Goal: Find specific page/section: Find specific page/section

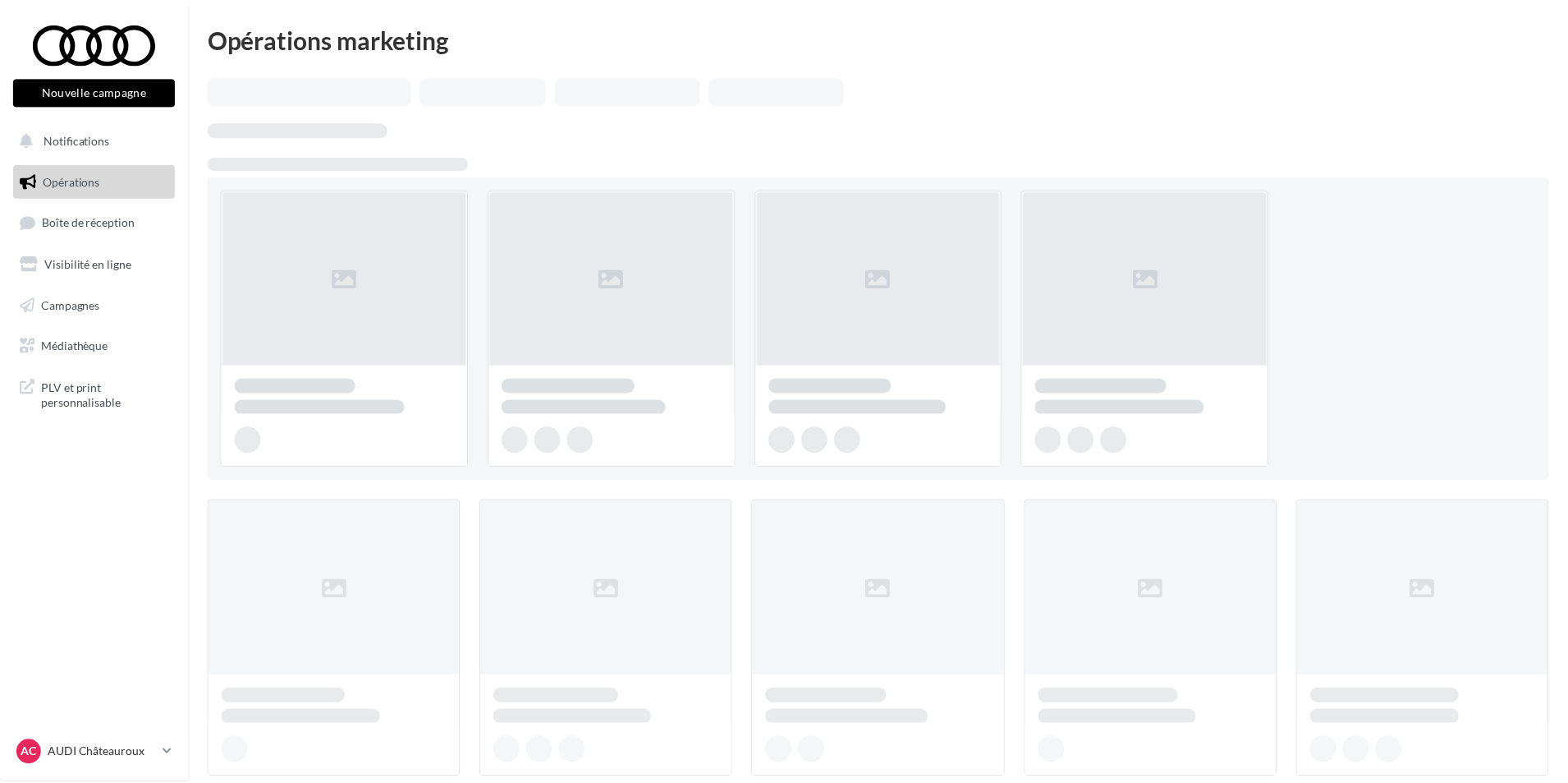
scroll to position [164, 0]
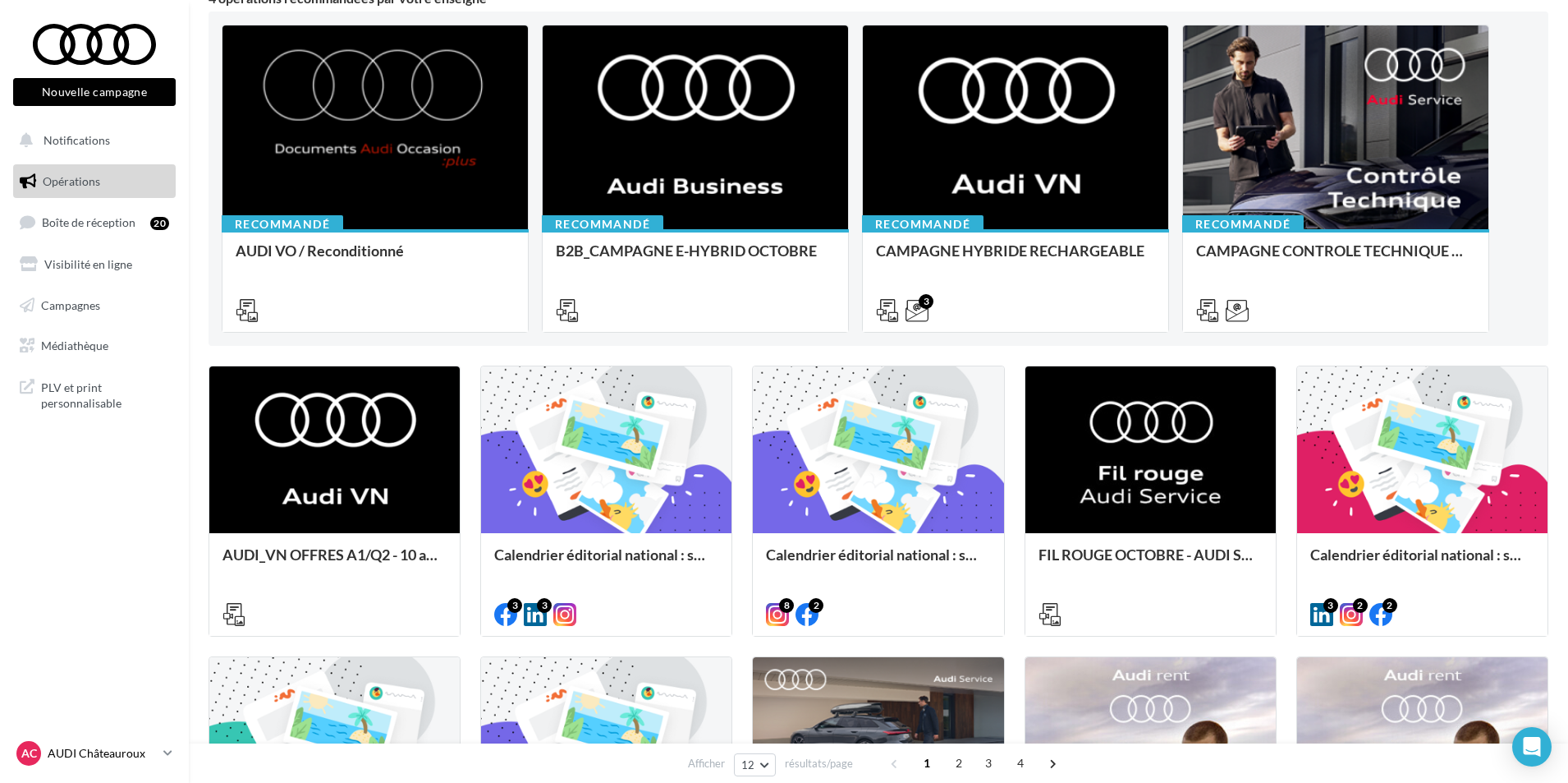
click at [116, 753] on p "AUDI Châteauroux" at bounding box center [102, 753] width 109 height 16
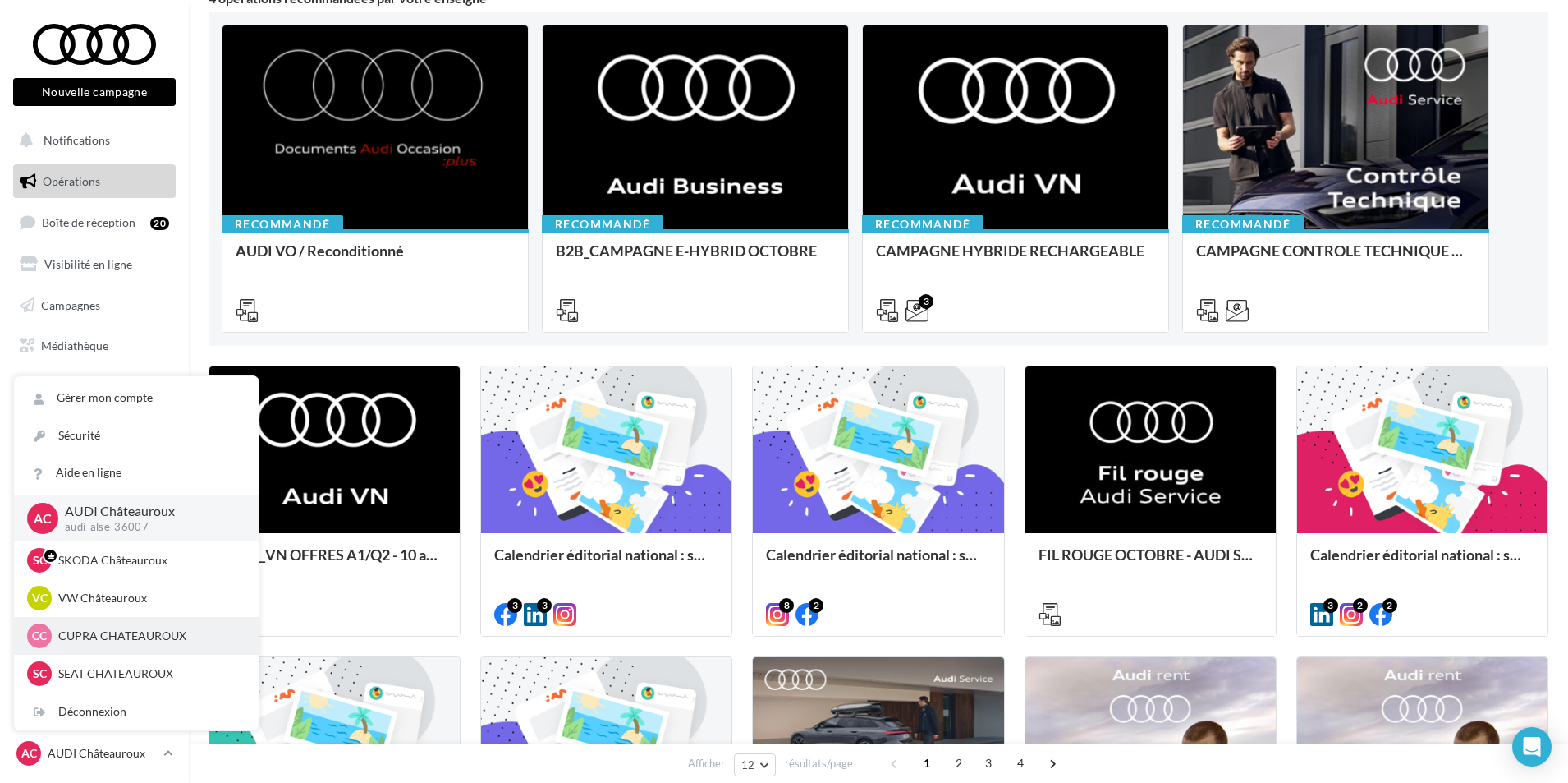
click at [180, 637] on p "CUPRA CHATEAUROUX" at bounding box center [149, 635] width 181 height 16
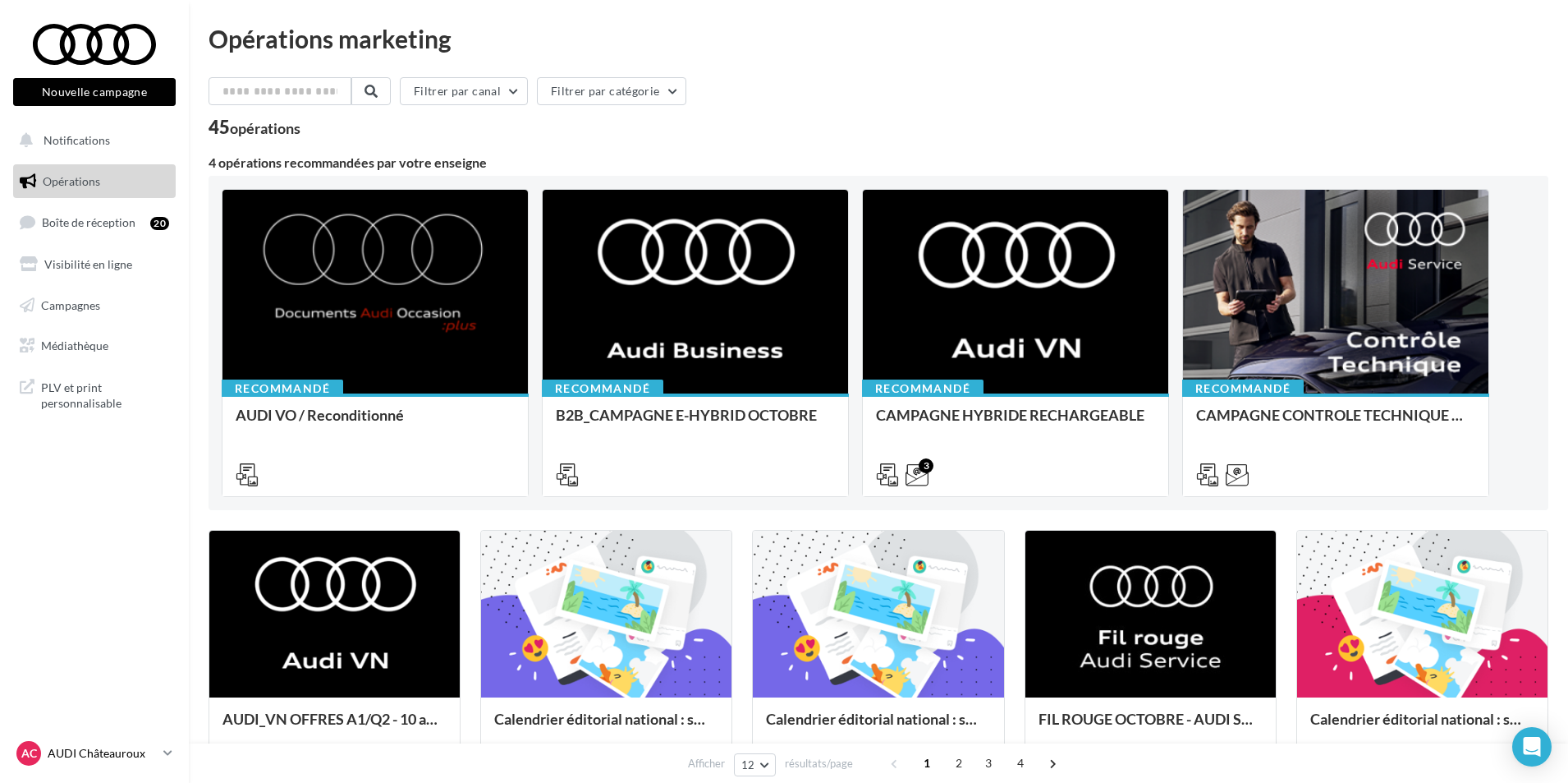
click at [119, 752] on p "AUDI Châteauroux" at bounding box center [102, 753] width 109 height 16
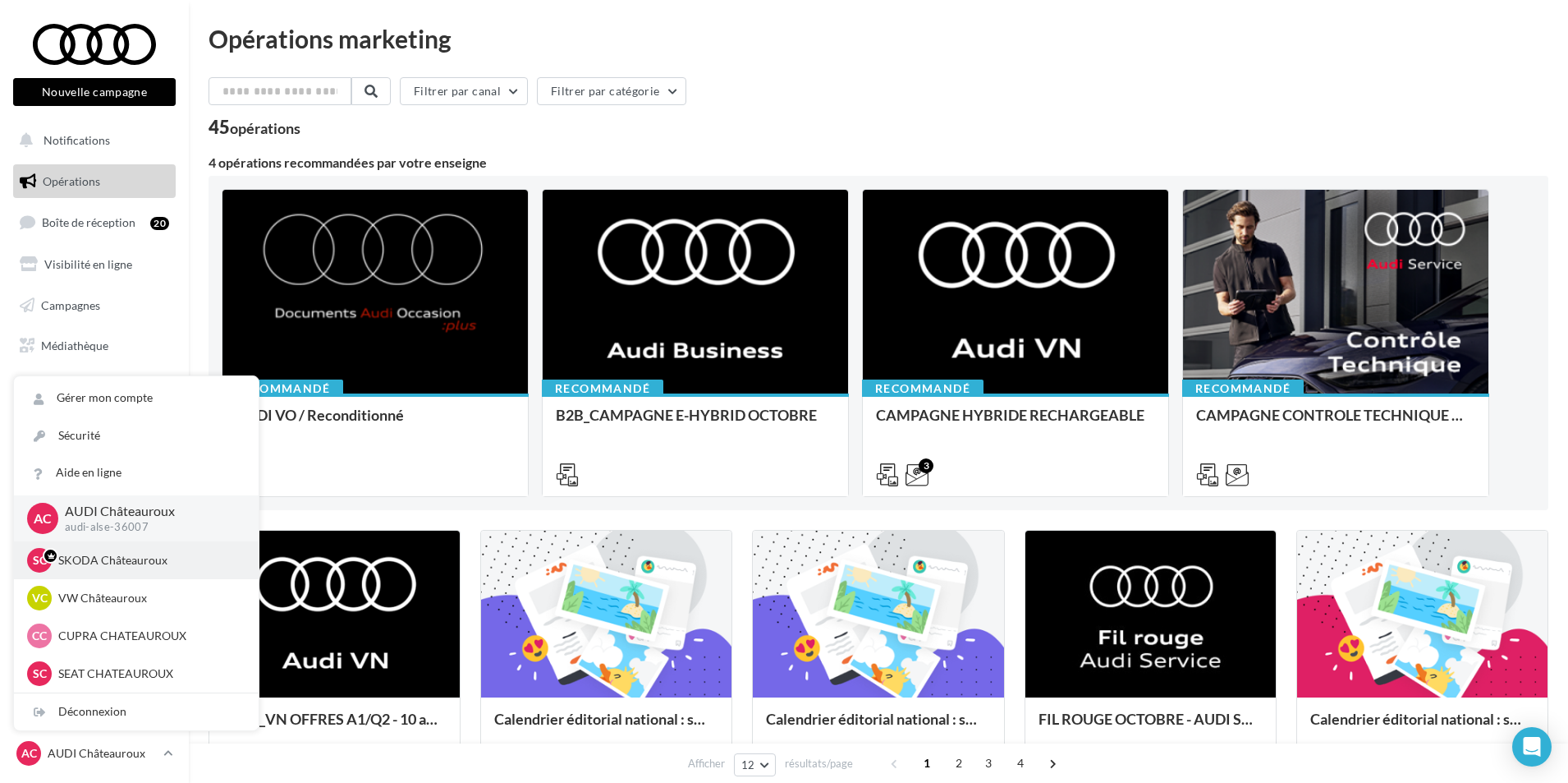
click at [144, 561] on p "SKODA Châteauroux" at bounding box center [149, 560] width 181 height 16
